Goal: Complete application form

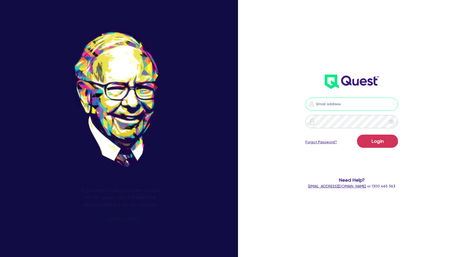
click at [323, 103] on input "email" at bounding box center [352, 104] width 93 height 13
type input "kurniawan.wijaya+broker@quest.finance"
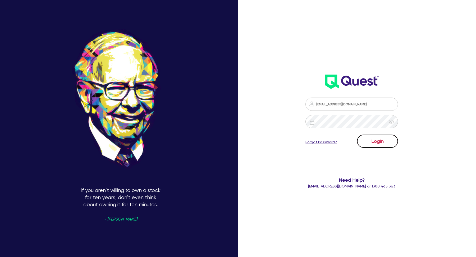
click at [368, 140] on button "Login" at bounding box center [377, 141] width 41 height 13
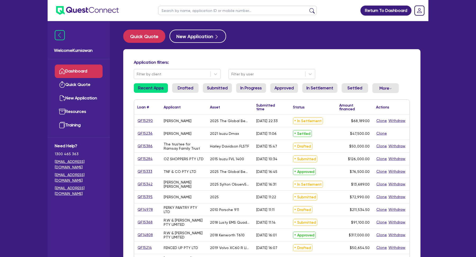
click at [209, 10] on input "text" at bounding box center [237, 10] width 159 height 9
type input "15383"
click at [314, 11] on button "submit" at bounding box center [312, 11] width 8 height 7
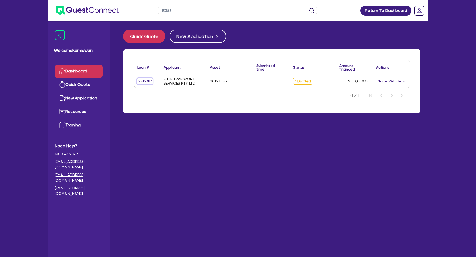
click at [146, 83] on link "QF15383" at bounding box center [144, 81] width 15 height 6
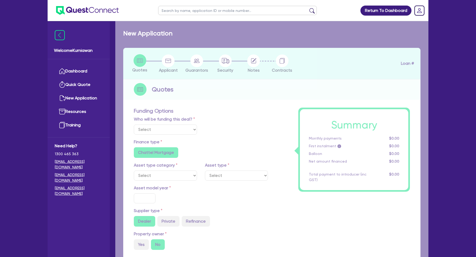
select select "Quest Finance - Own Book"
select select "PRIMARY_ASSETS"
type input "2015"
radio input "false"
radio input "true"
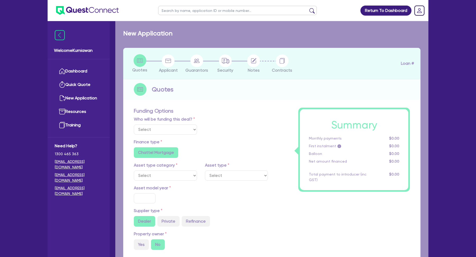
radio input "true"
type input "150,000"
type input "30"
type input "45,000"
type input "4"
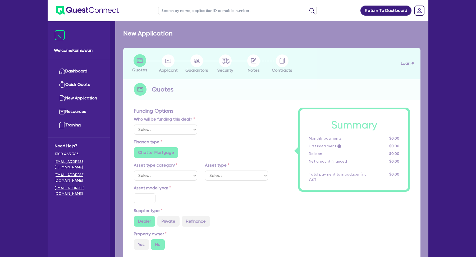
type input "6,000"
type input "17.95"
radio input "false"
select select "HEAVY_TRUCKS"
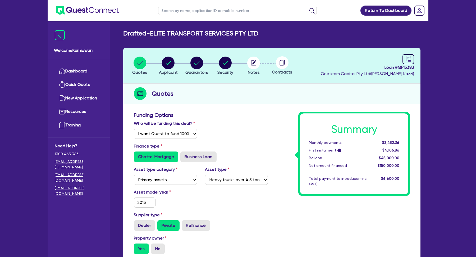
select select "Quest Finance - Own Book"
select select "PRIMARY_ASSETS"
select select "HEAVY_TRUCKS"
drag, startPoint x: 197, startPoint y: 122, endPoint x: 138, endPoint y: 119, distance: 59.9
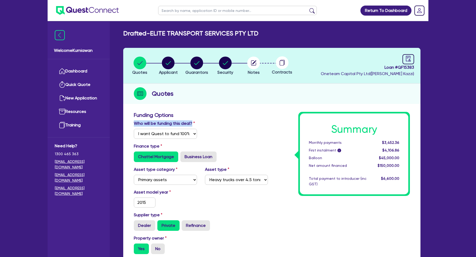
copy div "Who will be funding this deal?"
